Goal: Task Accomplishment & Management: Manage account settings

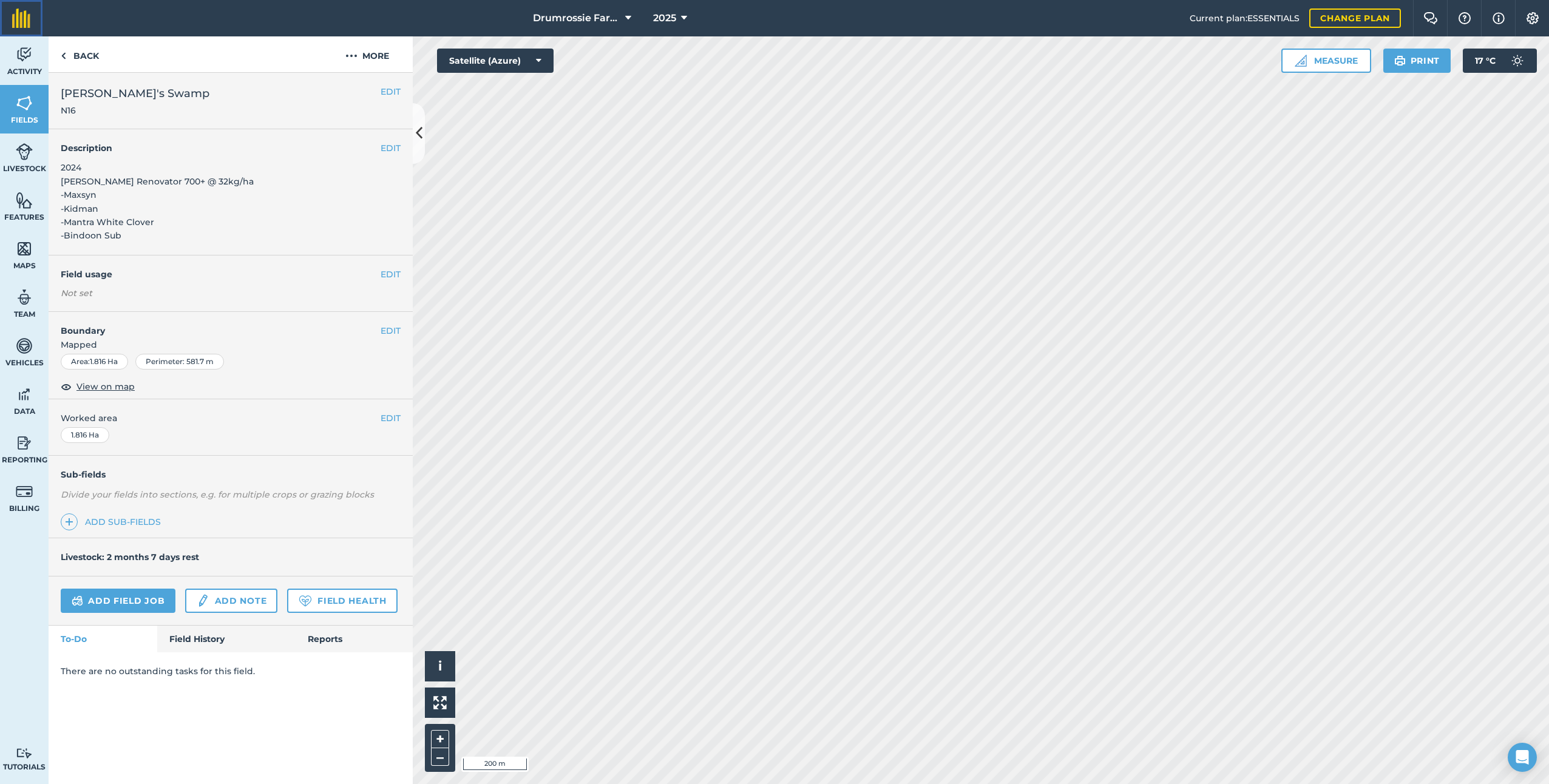
click at [9, 34] on link at bounding box center [21, 18] width 43 height 36
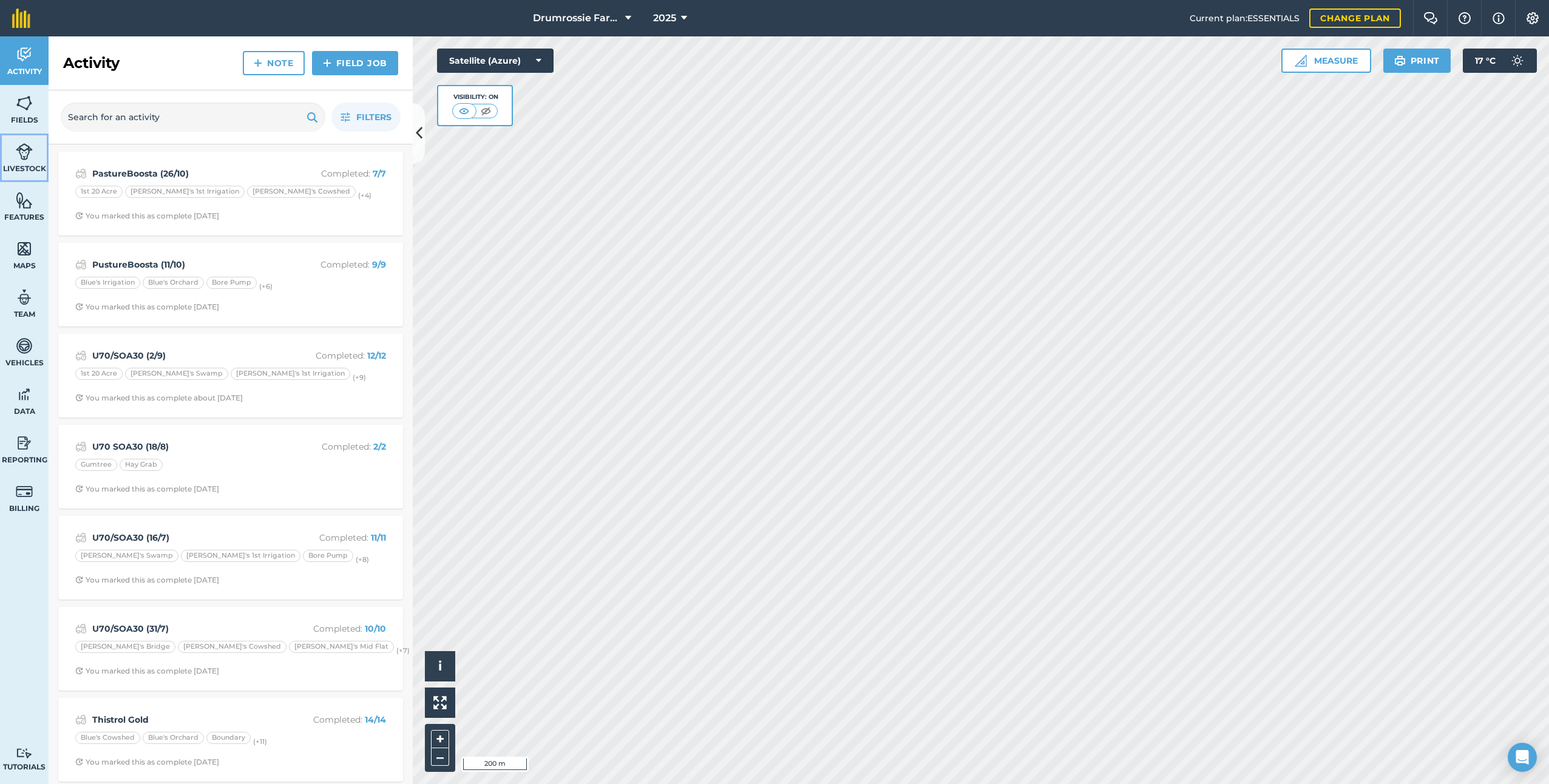
click at [18, 154] on img at bounding box center [25, 151] width 17 height 18
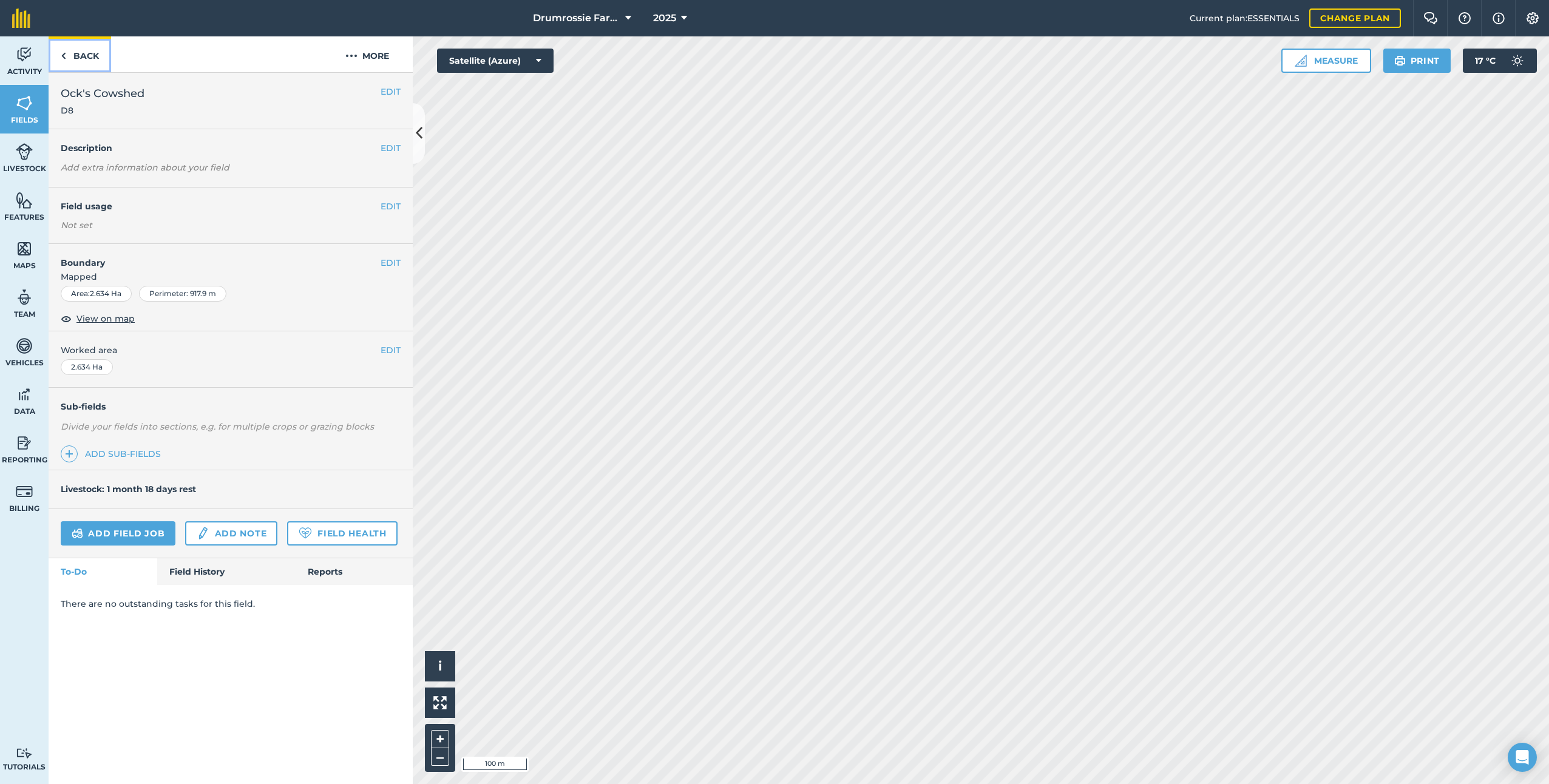
click at [87, 65] on link "Back" at bounding box center [80, 54] width 63 height 36
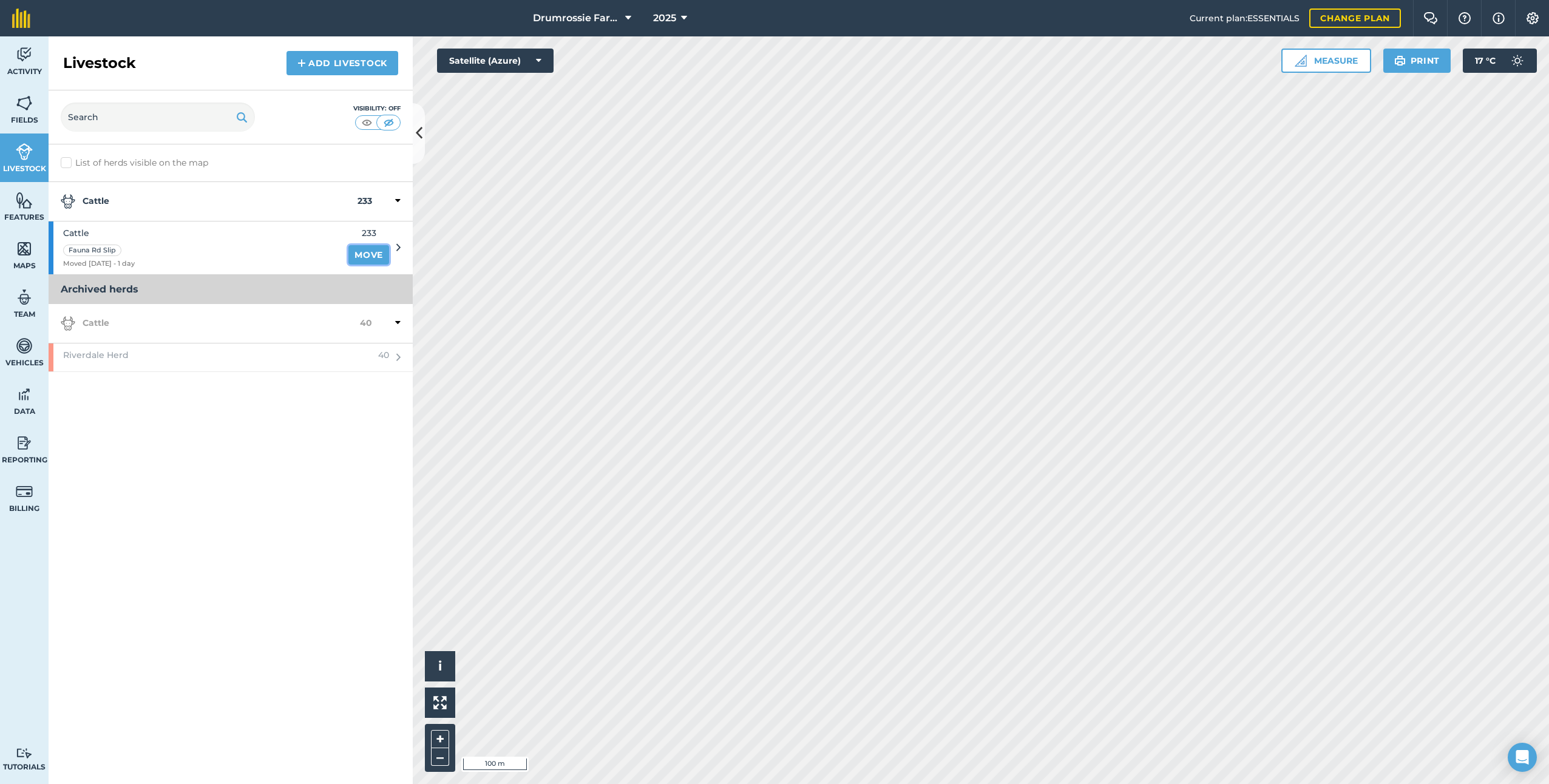
click at [366, 252] on link "Move" at bounding box center [368, 254] width 41 height 19
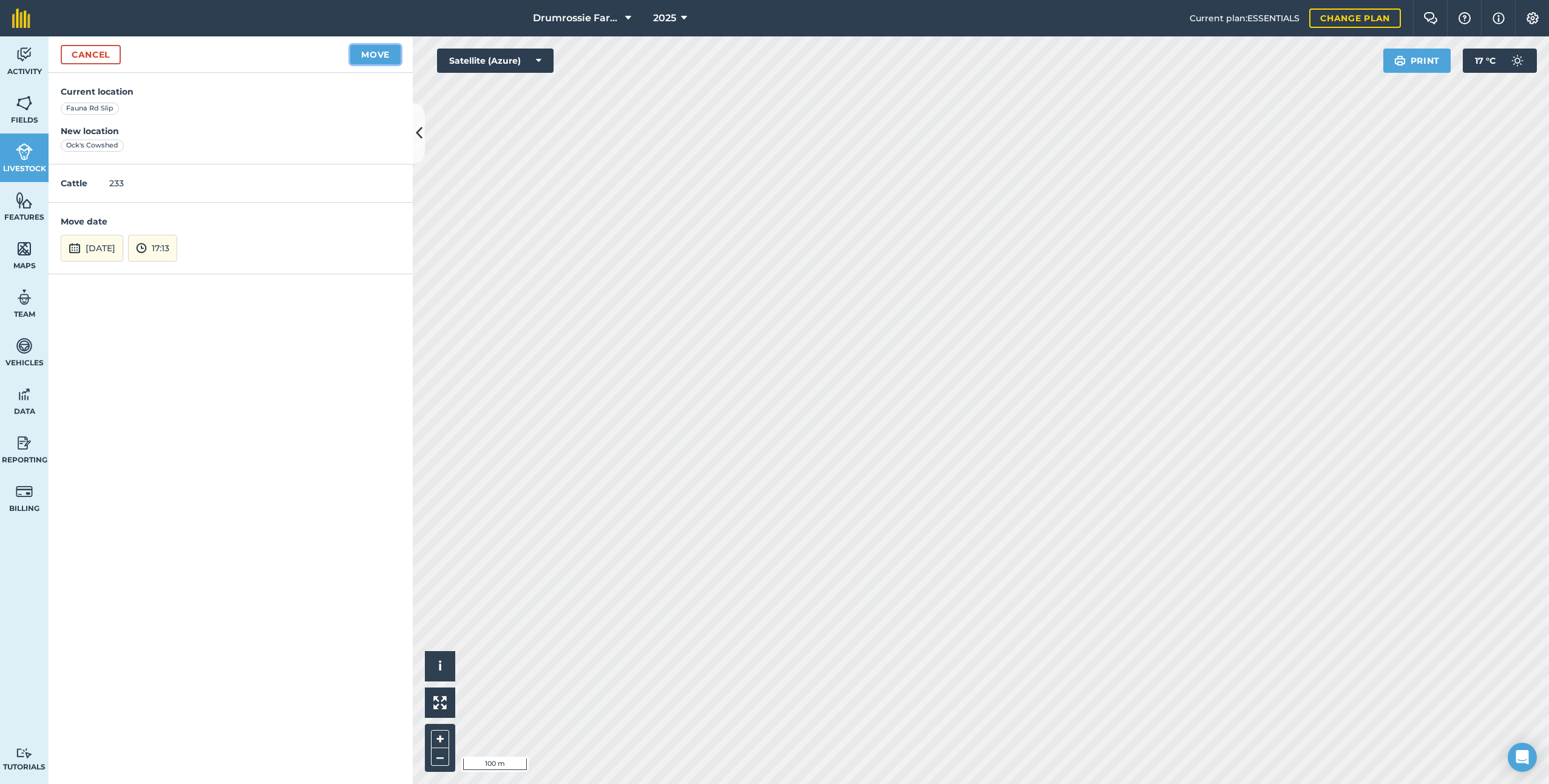
click at [386, 47] on button "Move" at bounding box center [375, 54] width 50 height 19
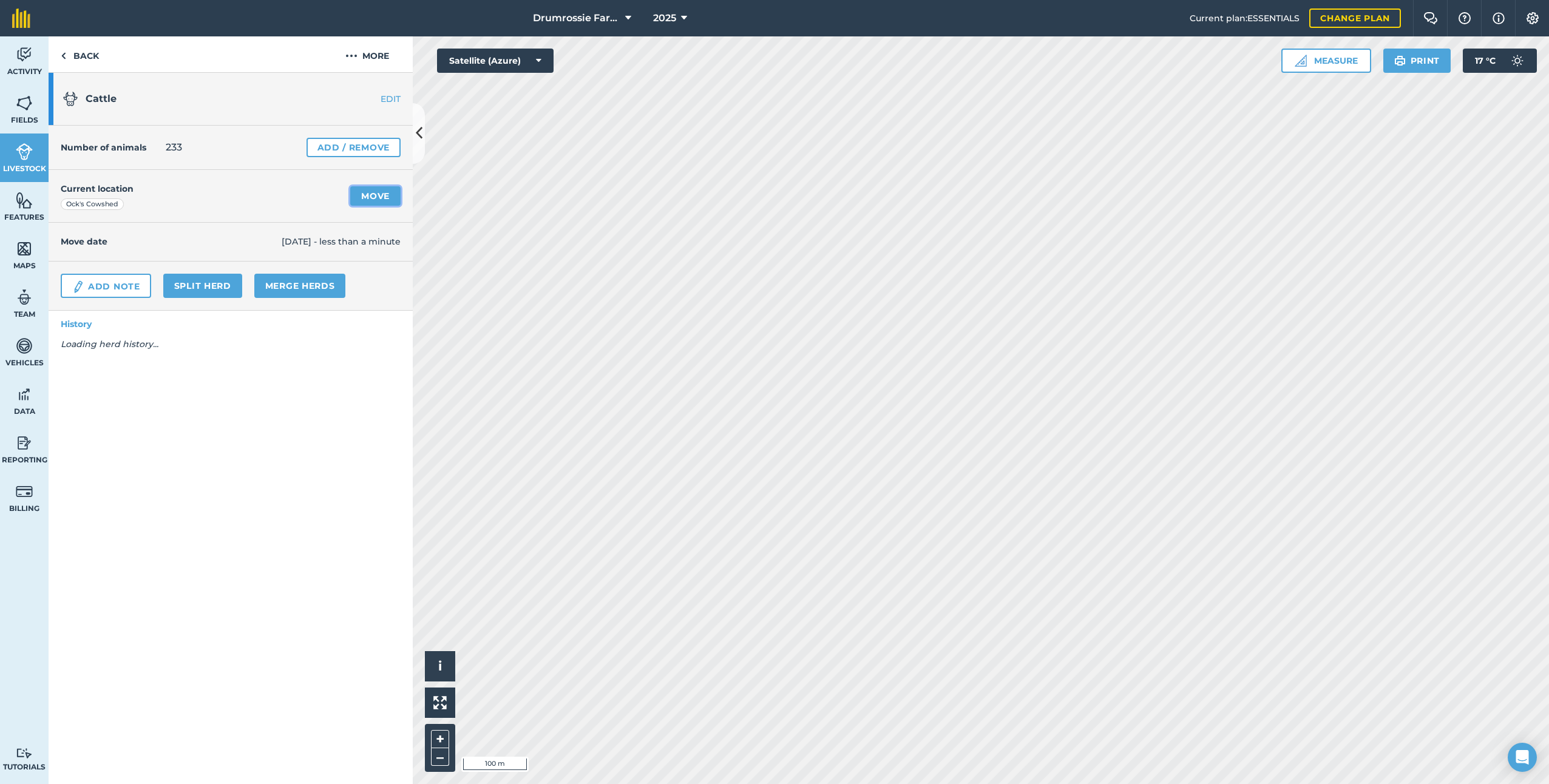
click at [368, 194] on link "Move" at bounding box center [375, 196] width 50 height 19
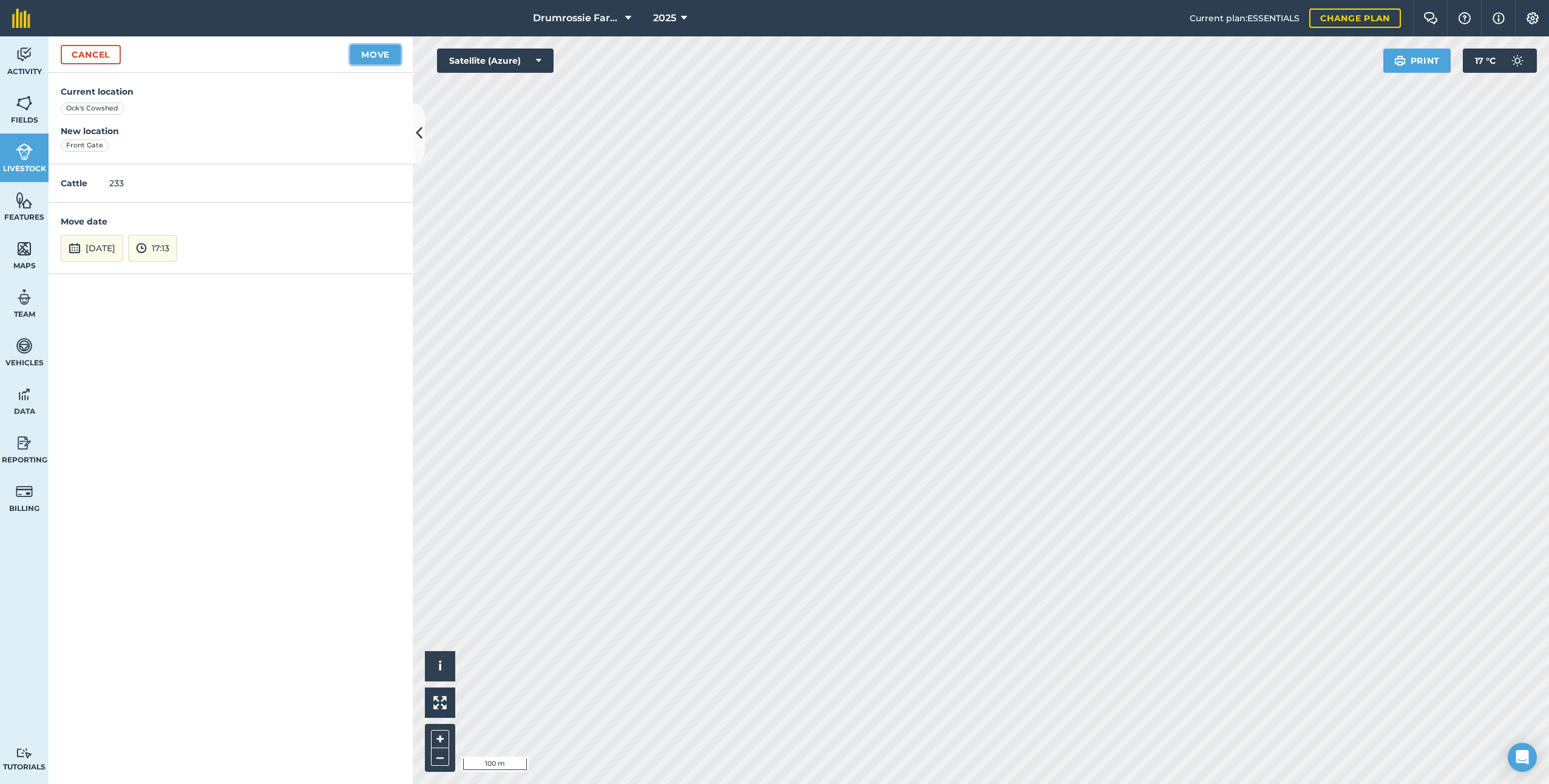
click at [382, 61] on button "Move" at bounding box center [375, 54] width 50 height 19
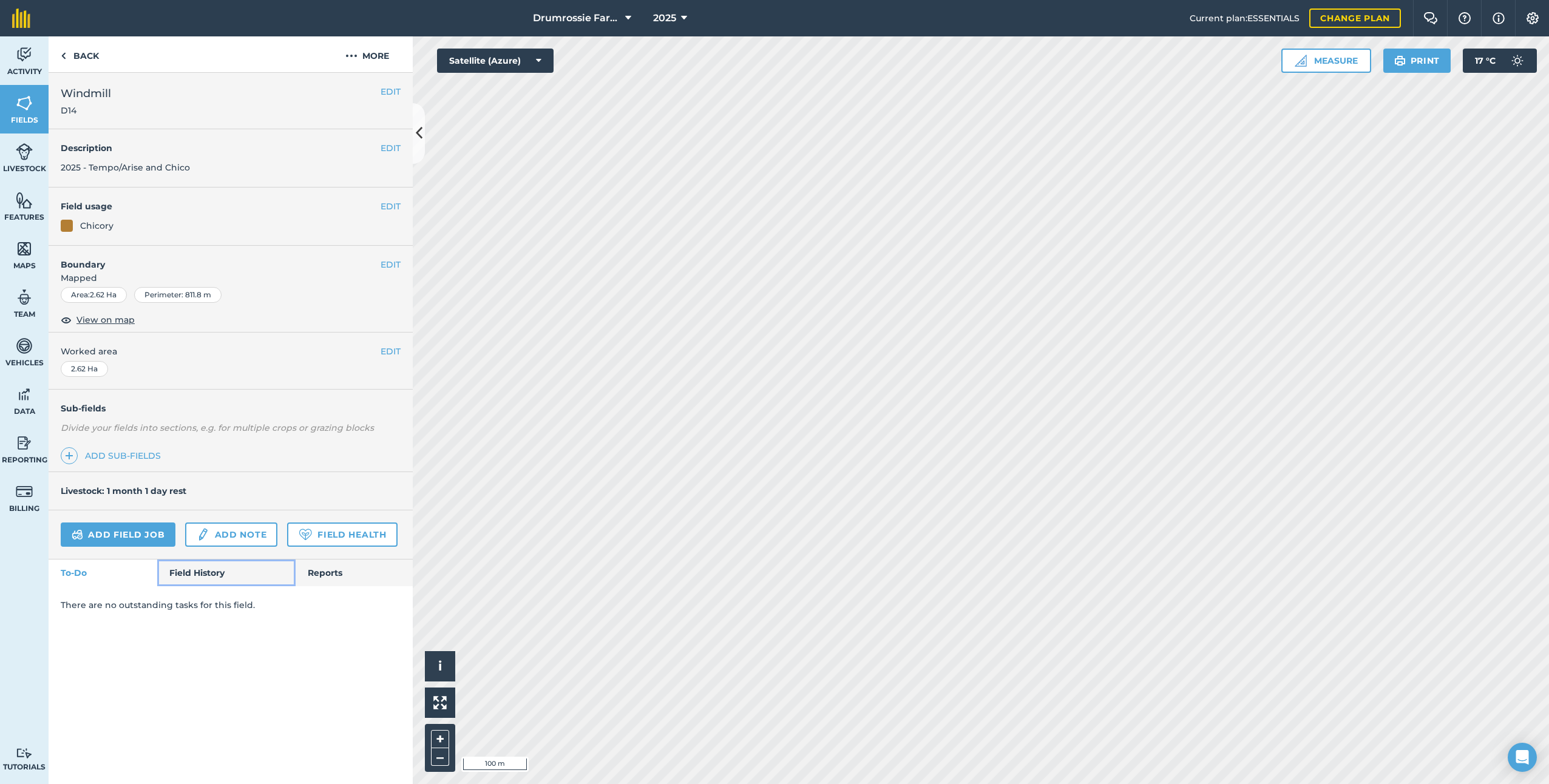
click at [207, 571] on link "Field History" at bounding box center [225, 572] width 138 height 27
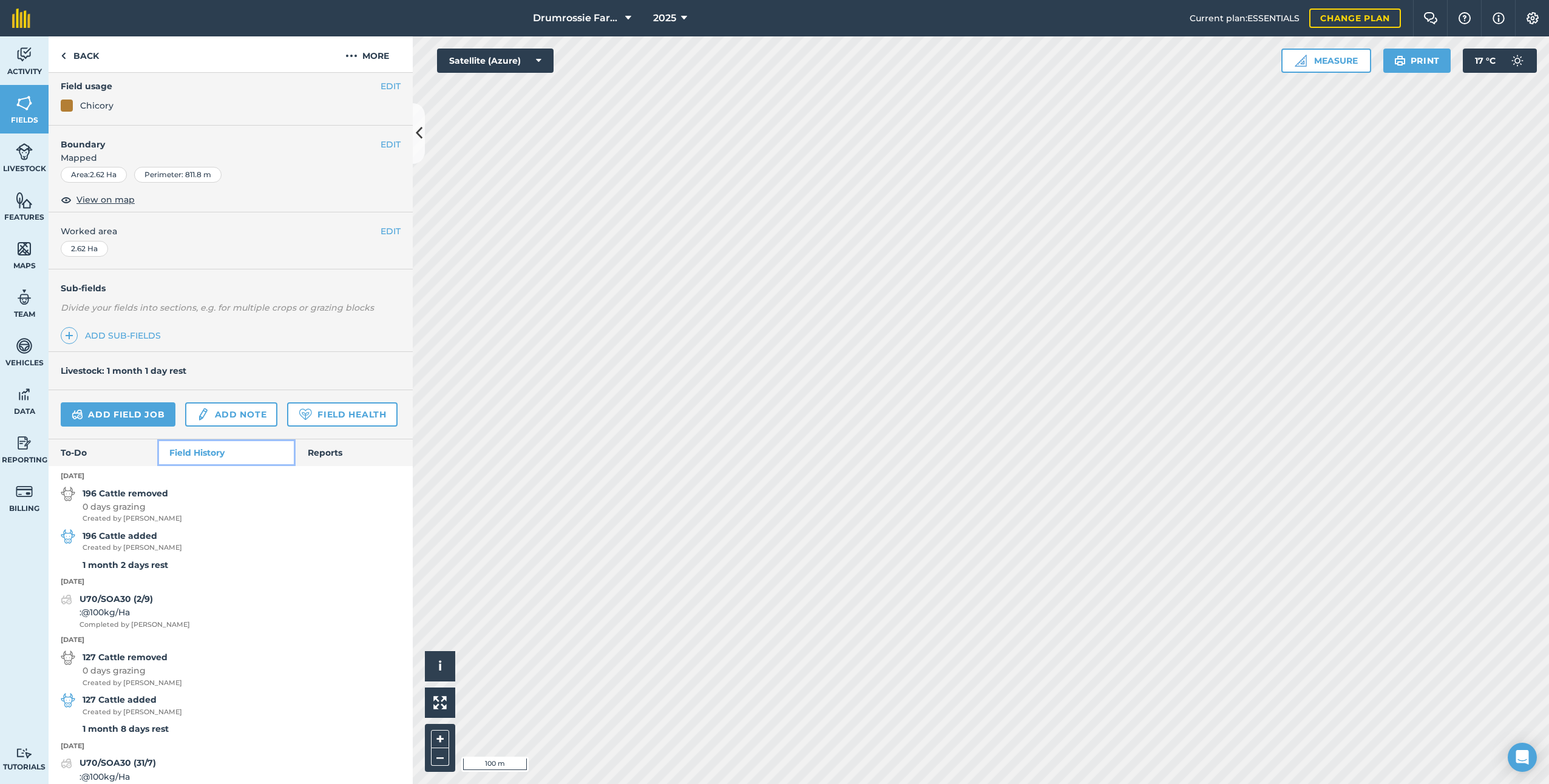
scroll to position [121, 0]
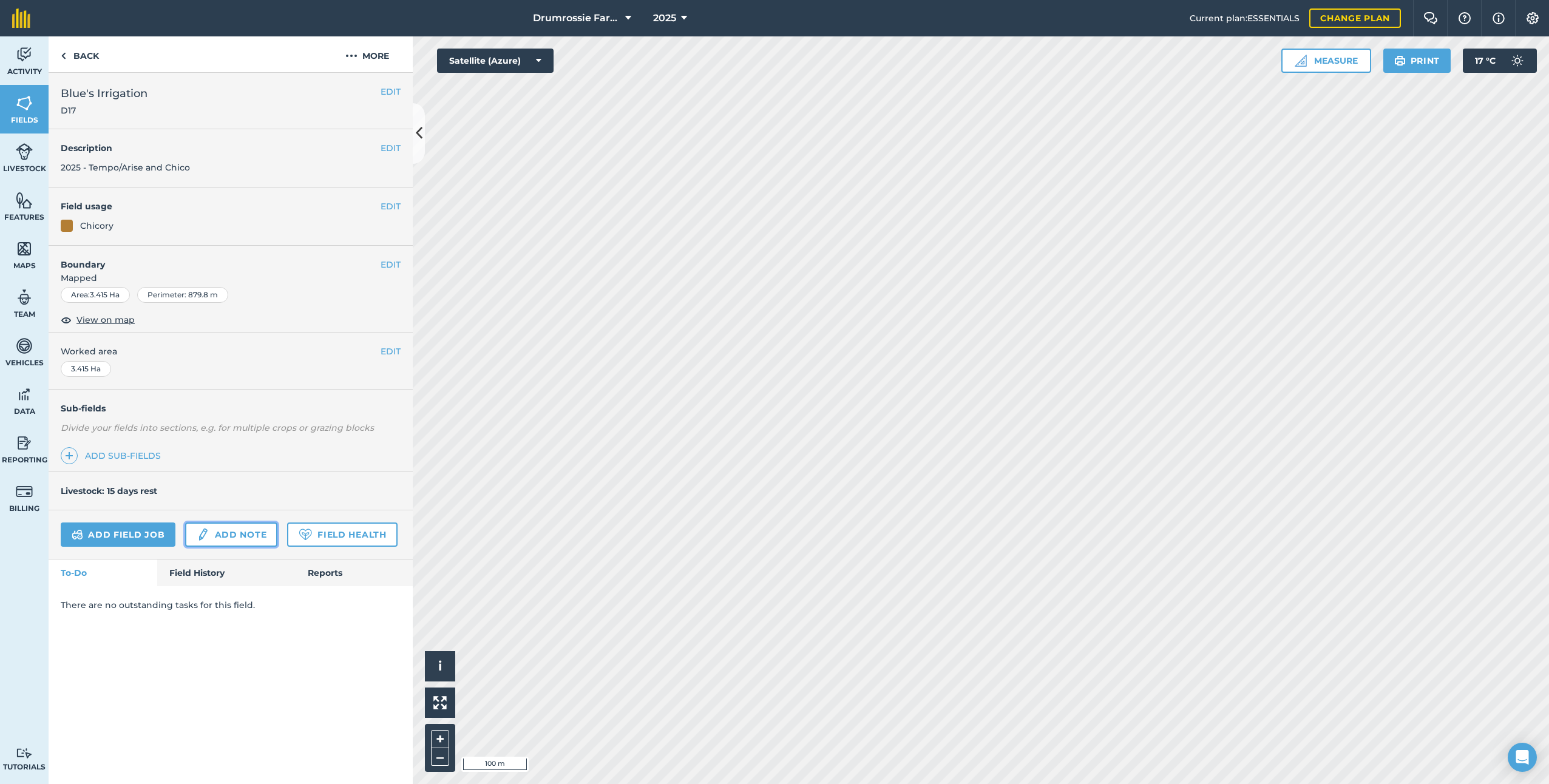
click at [211, 531] on link "Add note" at bounding box center [231, 534] width 92 height 25
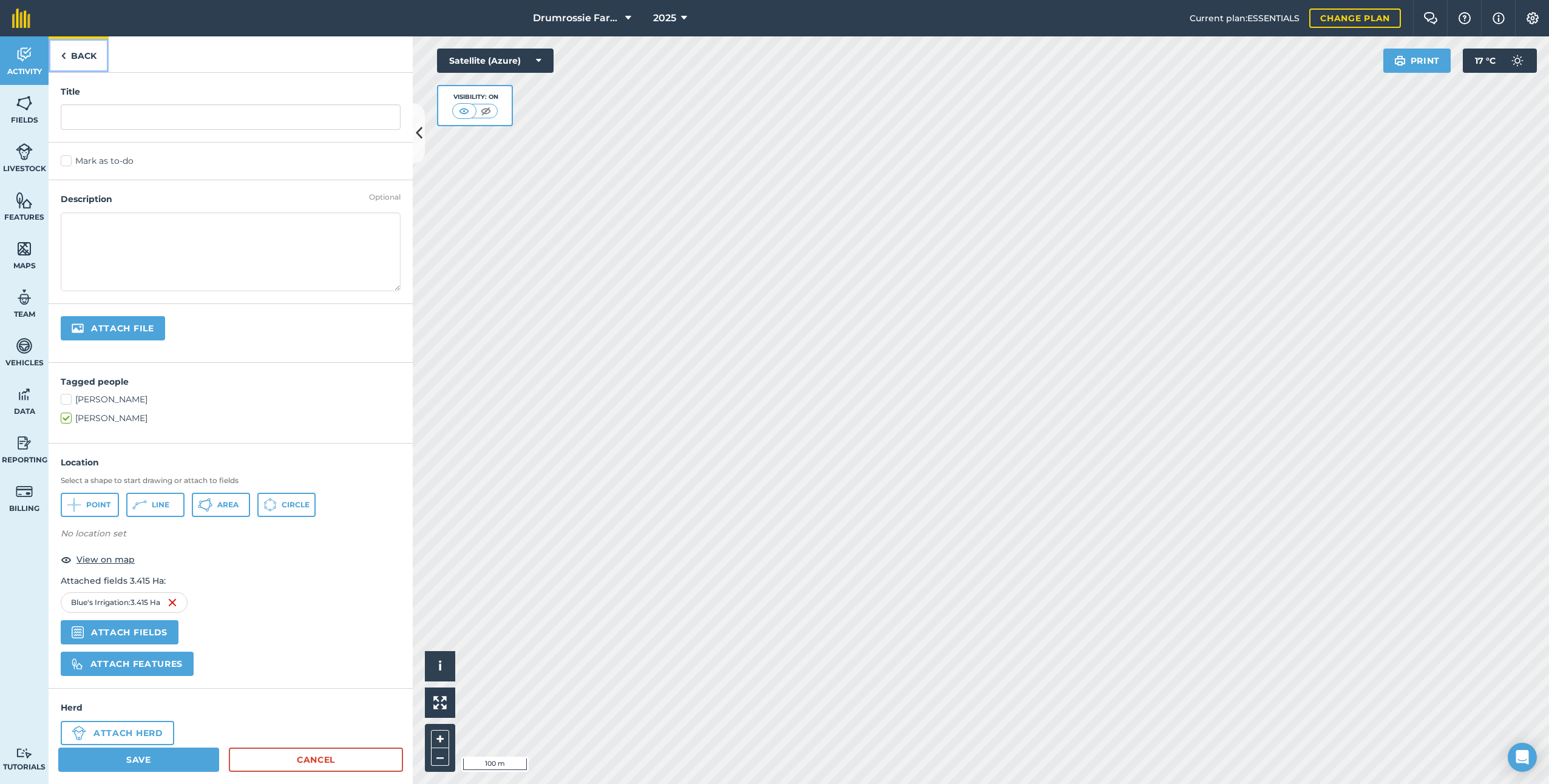
click at [75, 47] on link "Back" at bounding box center [78, 54] width 60 height 36
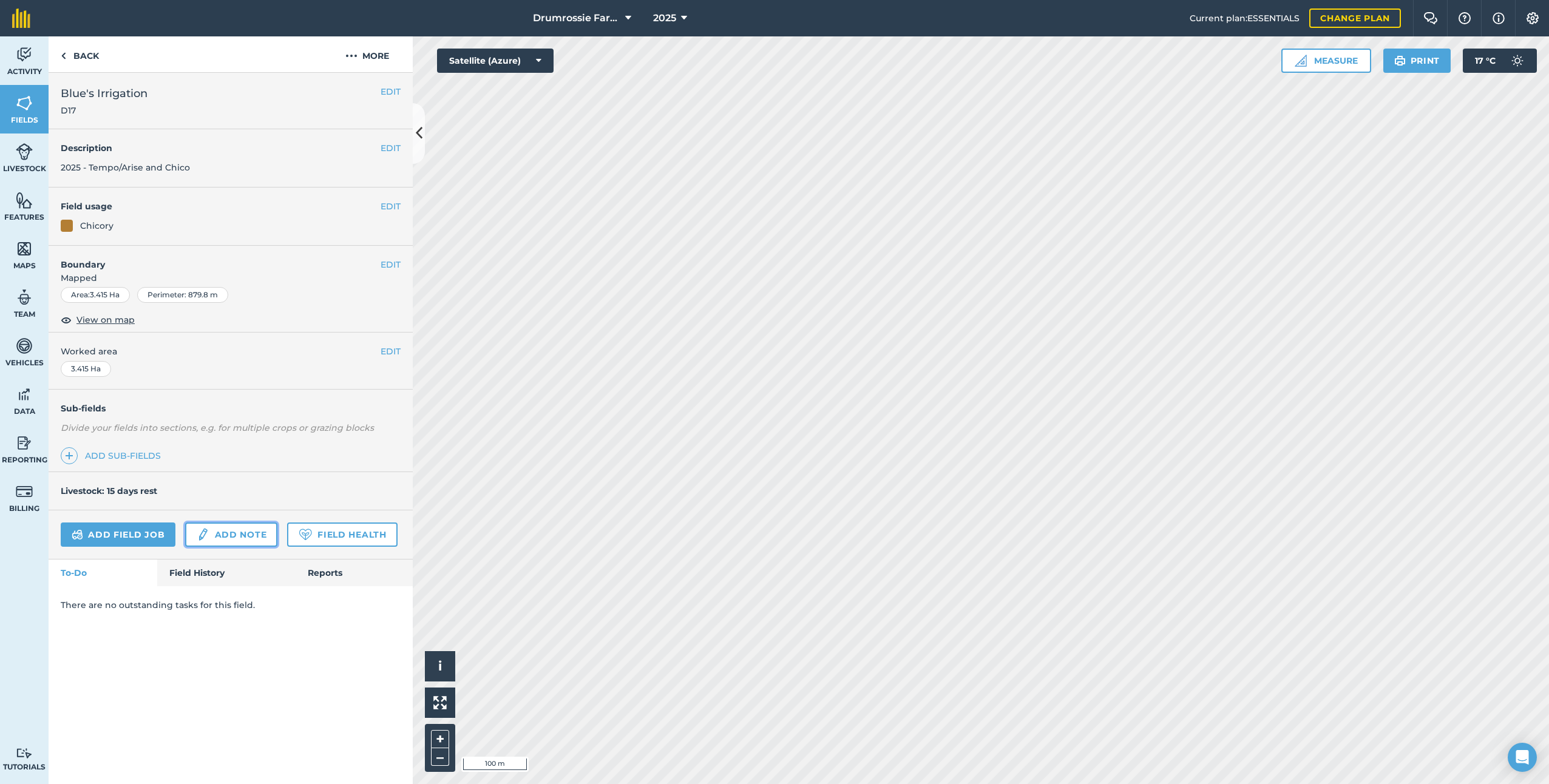
click at [205, 531] on img at bounding box center [202, 533] width 13 height 14
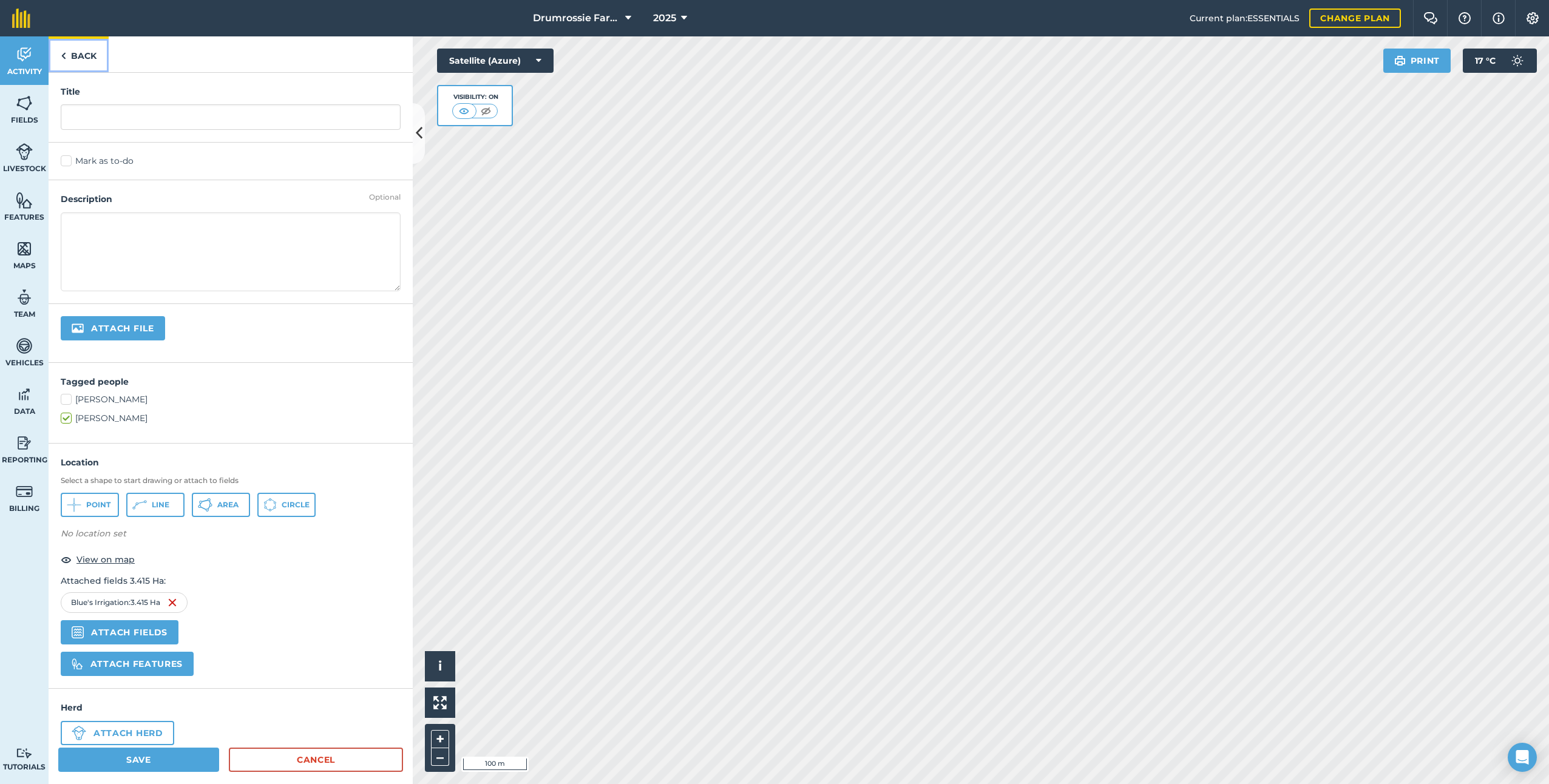
click at [67, 37] on link "Back" at bounding box center [78, 54] width 60 height 36
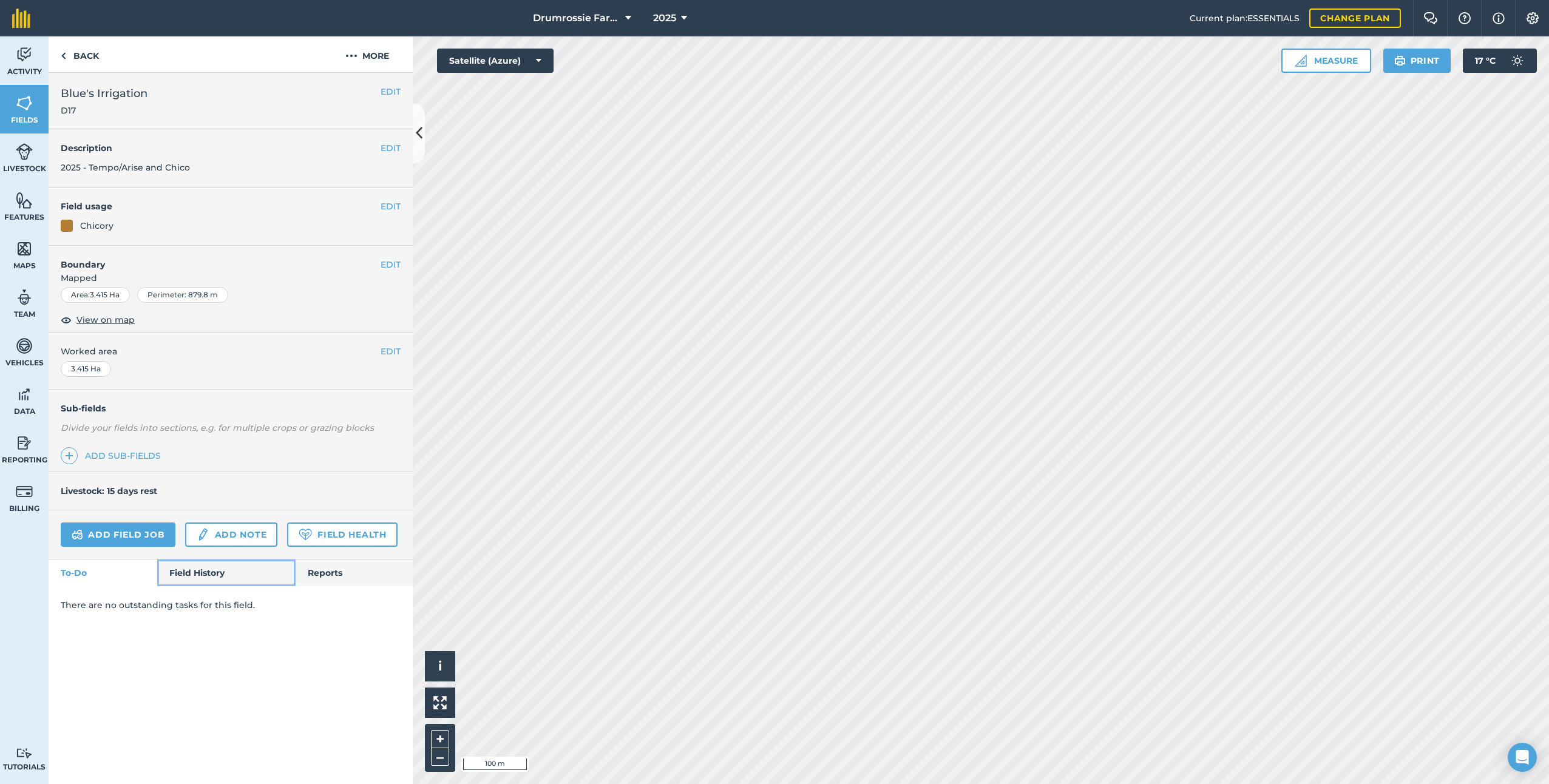
click at [186, 584] on link "Field History" at bounding box center [225, 572] width 138 height 27
click at [209, 577] on link "Field History" at bounding box center [225, 571] width 138 height 27
click at [208, 571] on link "Field History" at bounding box center [225, 571] width 138 height 27
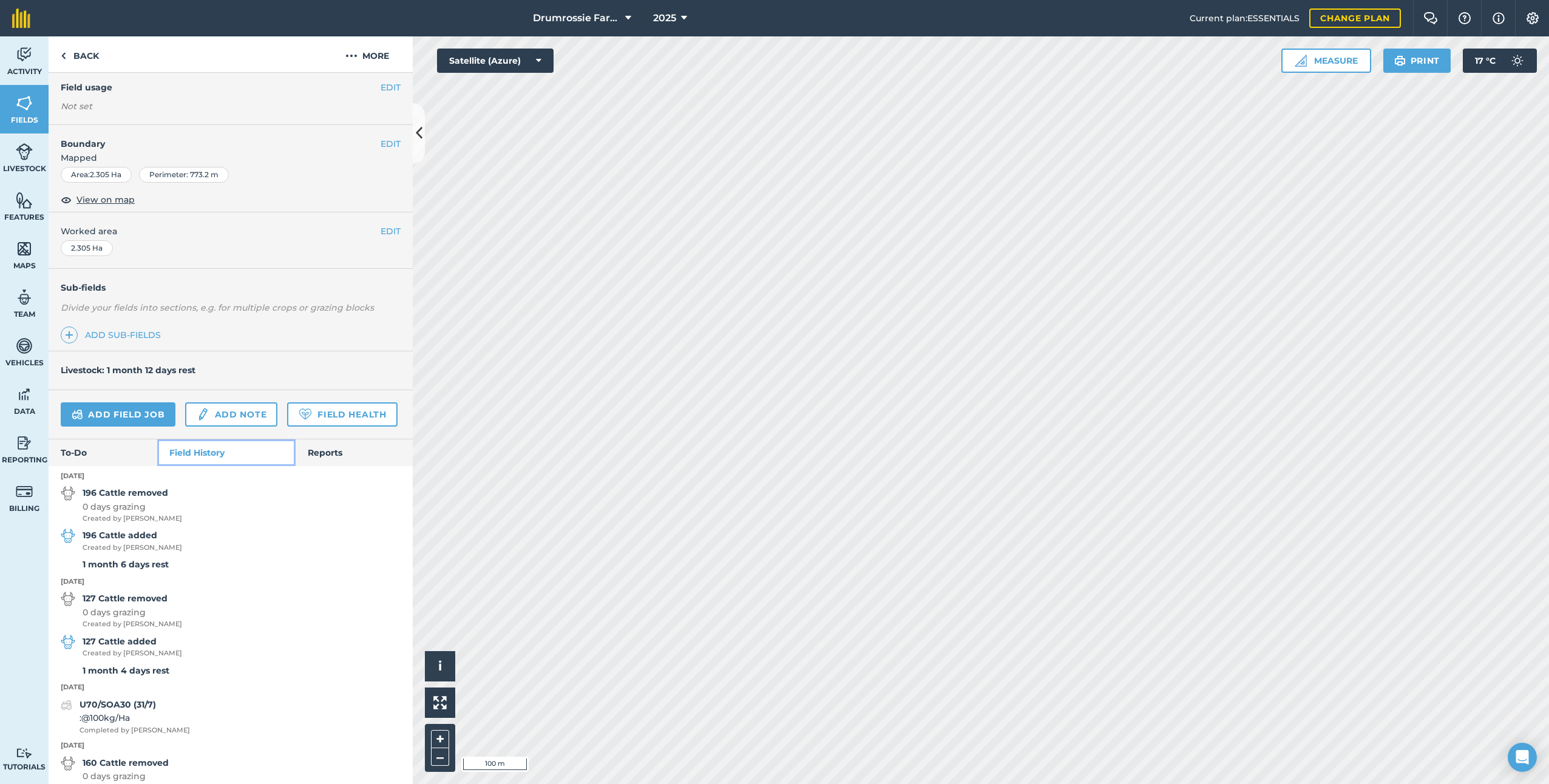
scroll to position [121, 0]
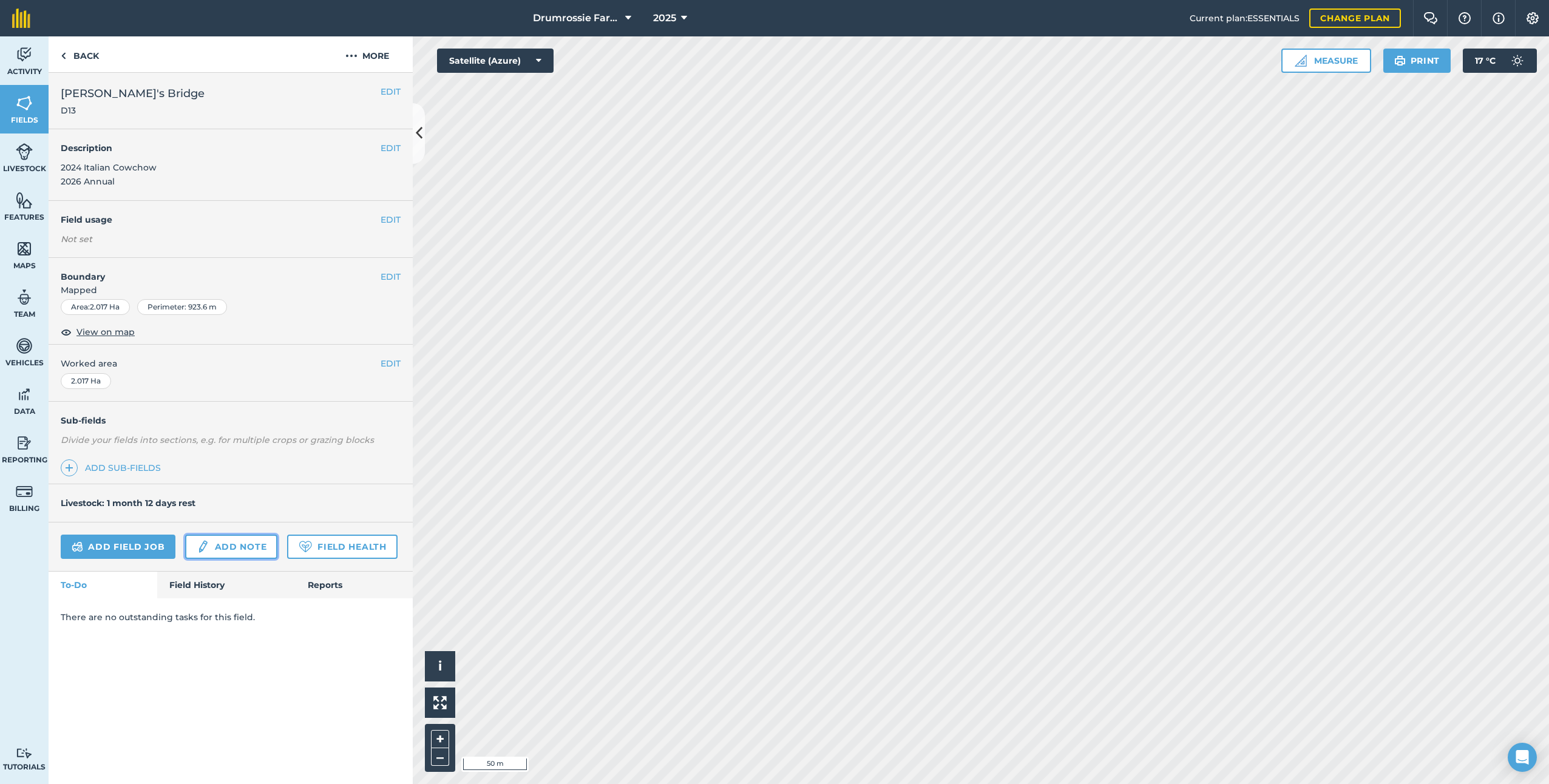
click at [186, 545] on link "Add note" at bounding box center [231, 547] width 92 height 25
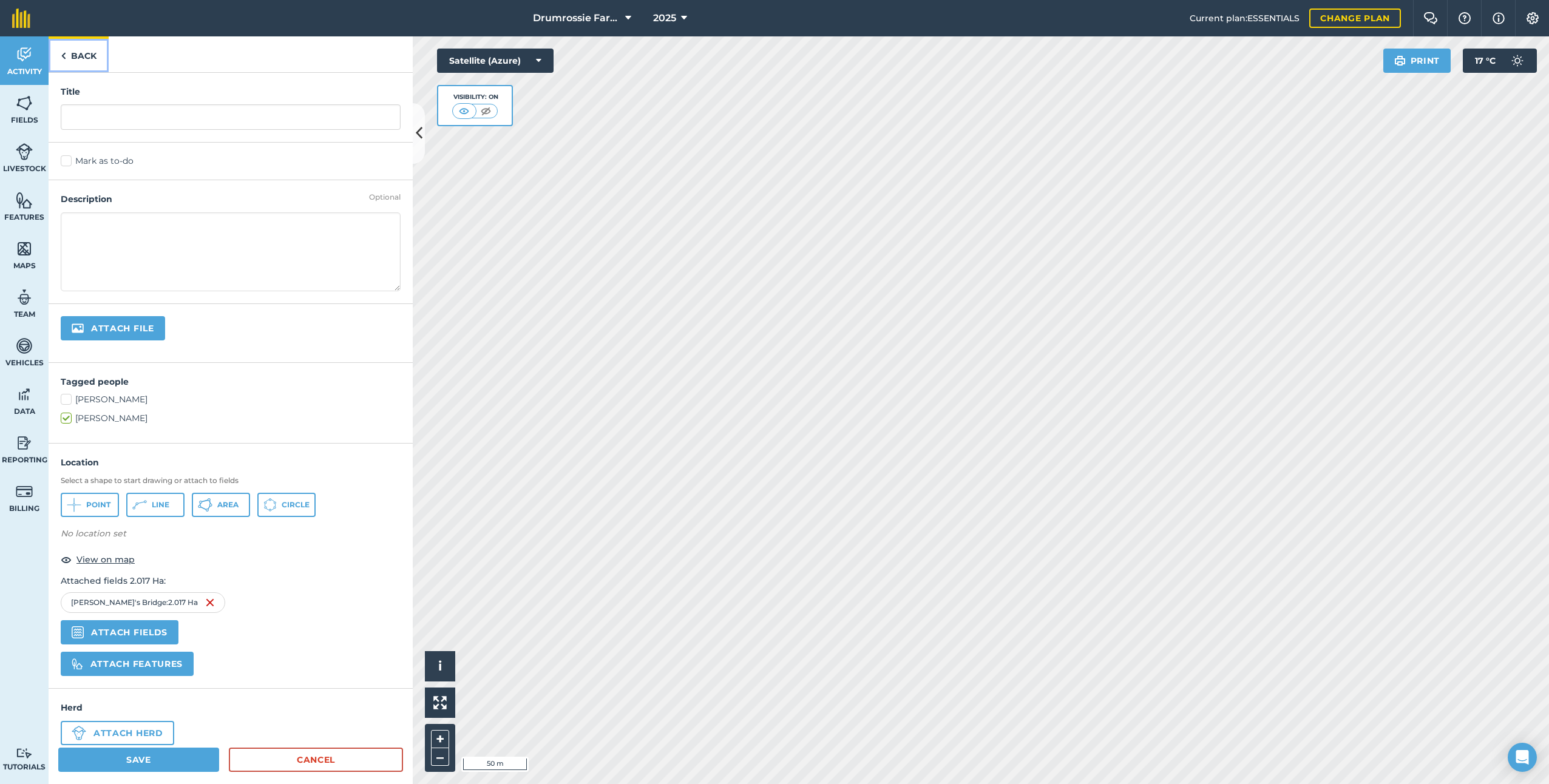
click at [85, 66] on link "Back" at bounding box center [78, 54] width 60 height 36
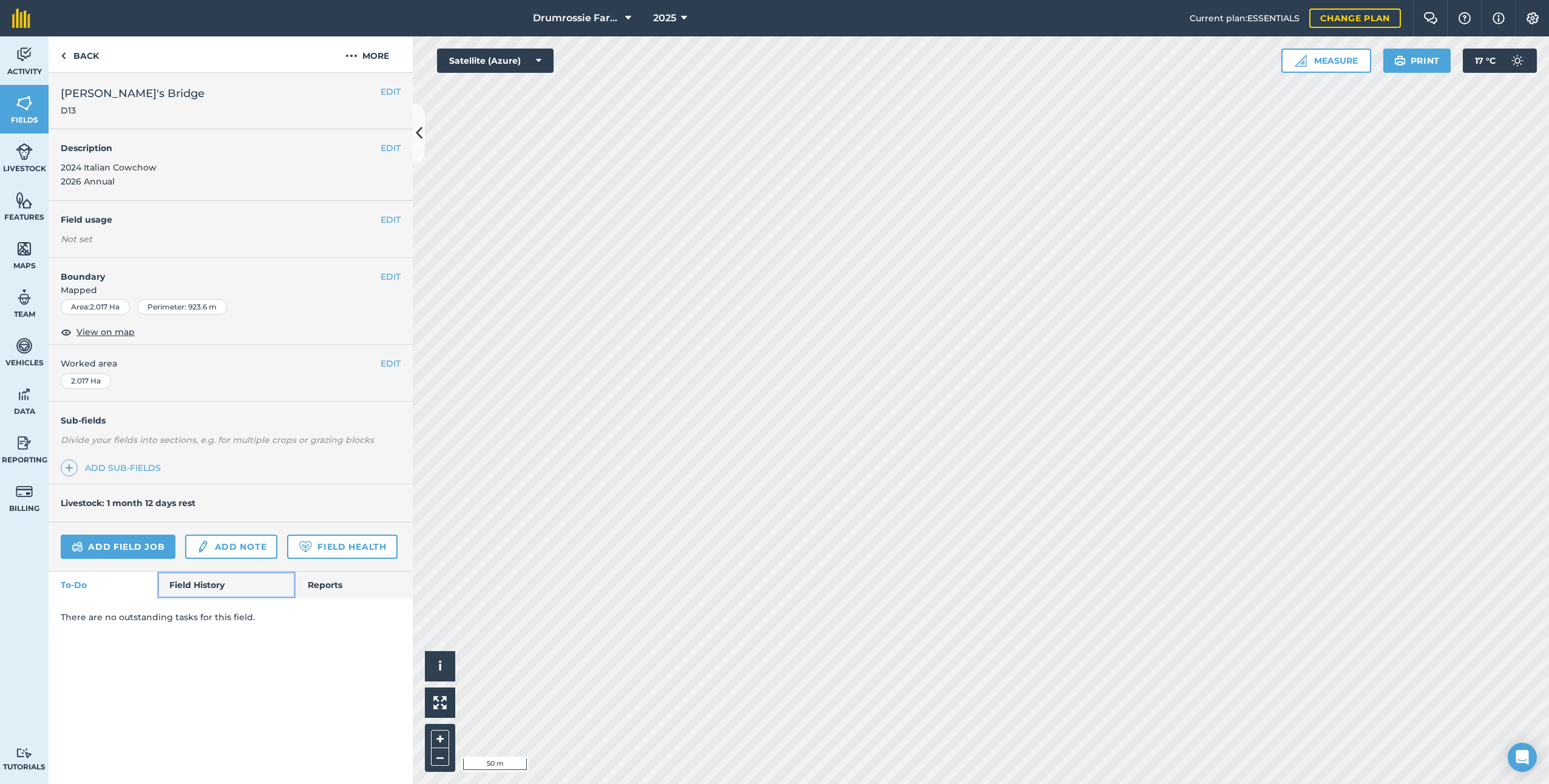
click at [194, 580] on link "Field History" at bounding box center [225, 585] width 138 height 27
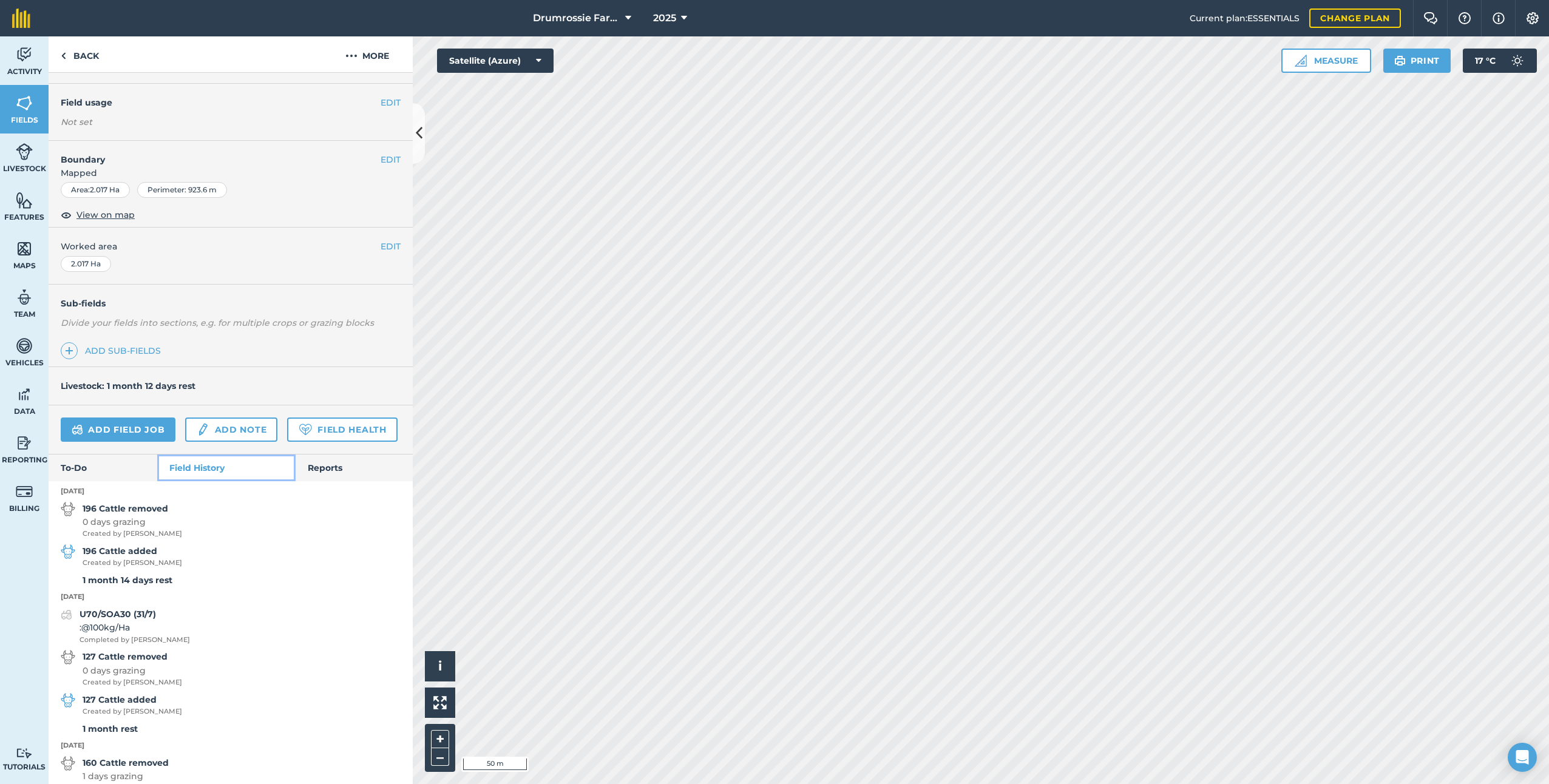
scroll to position [121, 0]
